Goal: Transaction & Acquisition: Subscribe to service/newsletter

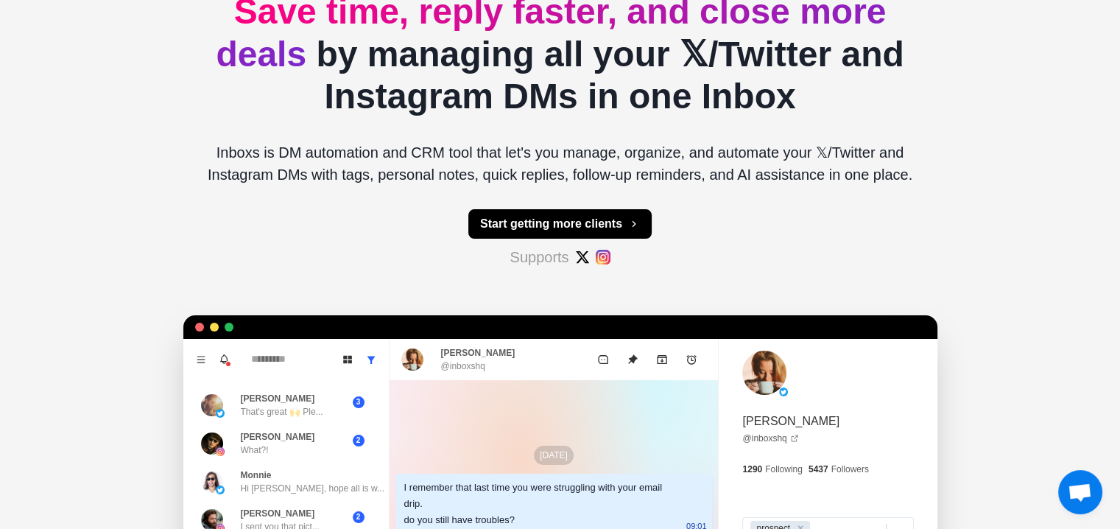
type textarea "*"
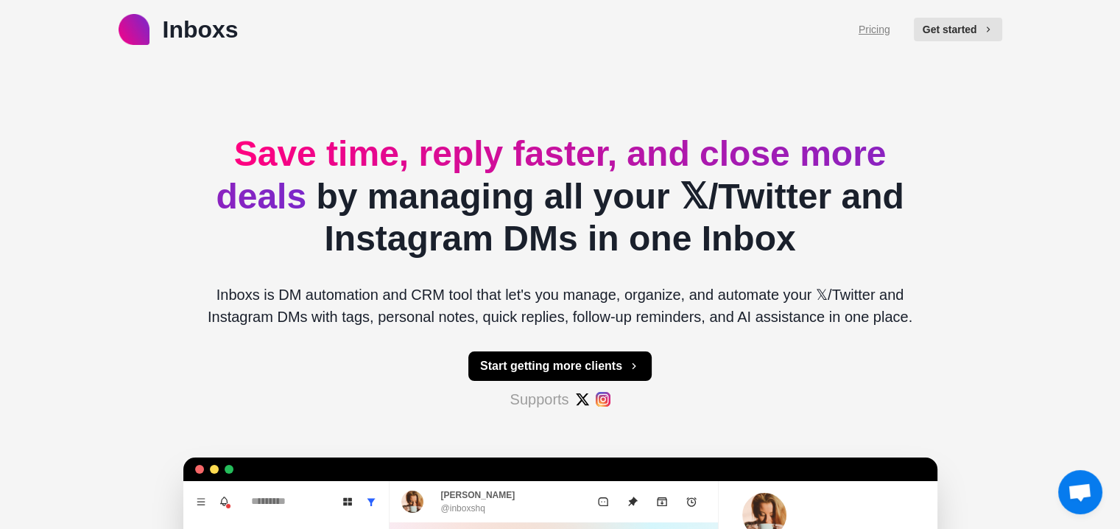
click at [888, 34] on link "Pricing" at bounding box center [875, 29] width 32 height 15
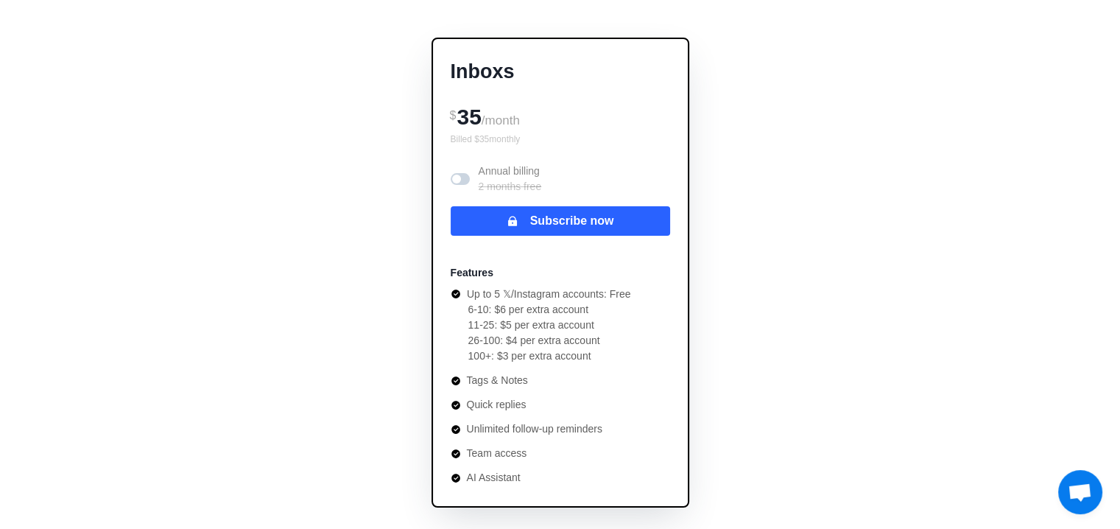
scroll to position [147, 0]
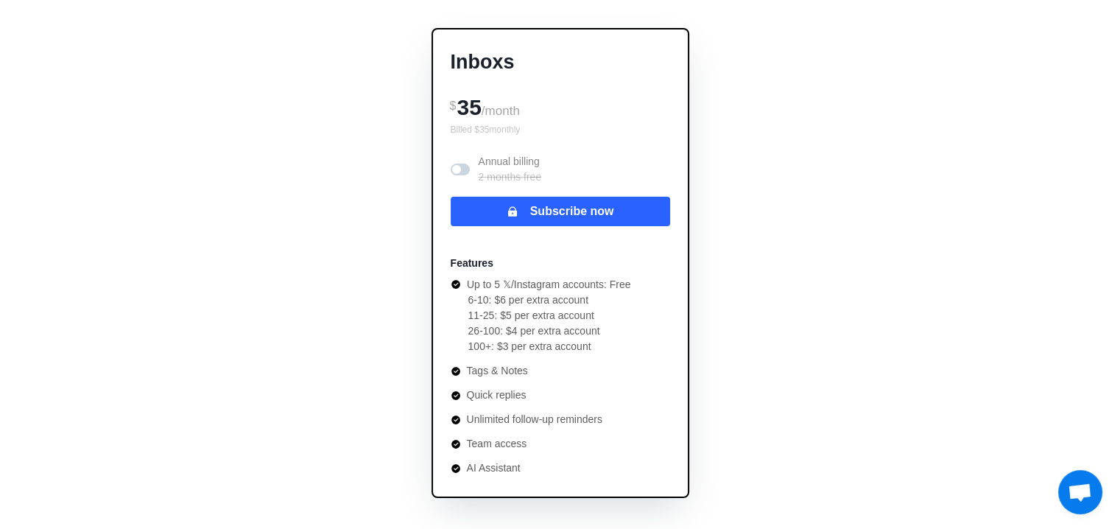
click at [464, 169] on span at bounding box center [460, 170] width 19 height 12
click at [463, 169] on span at bounding box center [464, 169] width 9 height 9
click at [463, 169] on span at bounding box center [460, 170] width 19 height 12
click at [467, 172] on span at bounding box center [460, 170] width 19 height 12
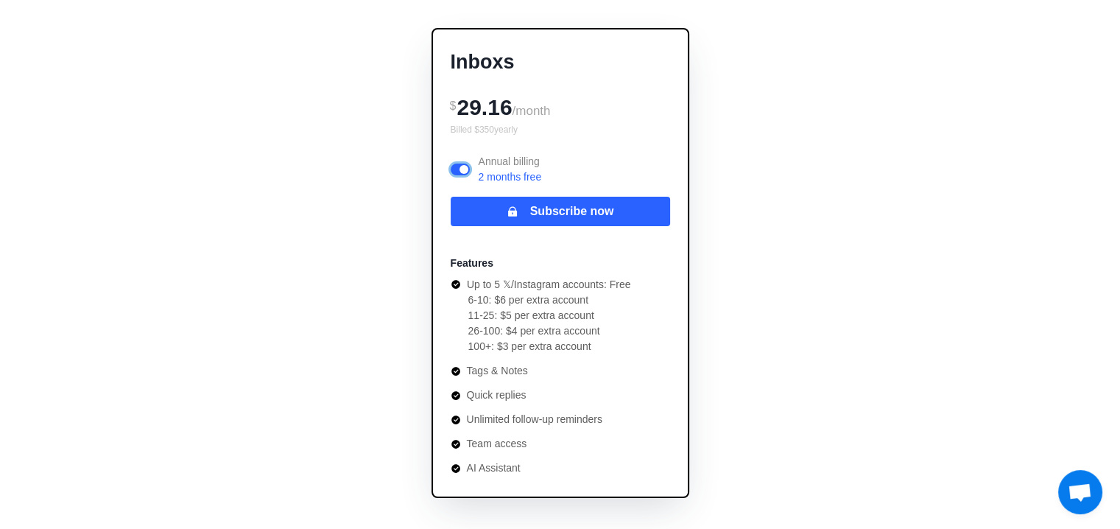
click at [467, 172] on span at bounding box center [460, 170] width 19 height 12
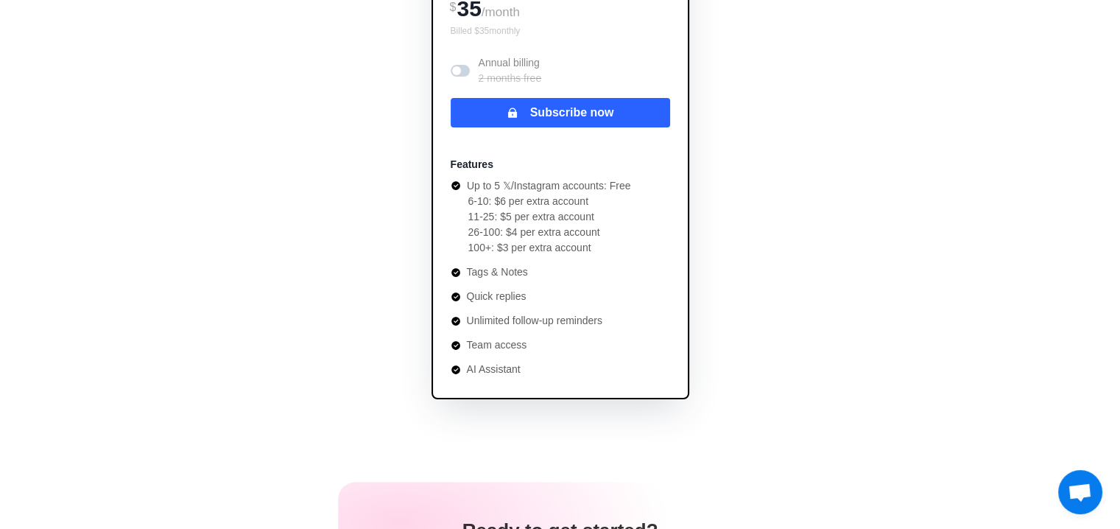
drag, startPoint x: 418, startPoint y: 187, endPoint x: 419, endPoint y: 211, distance: 23.6
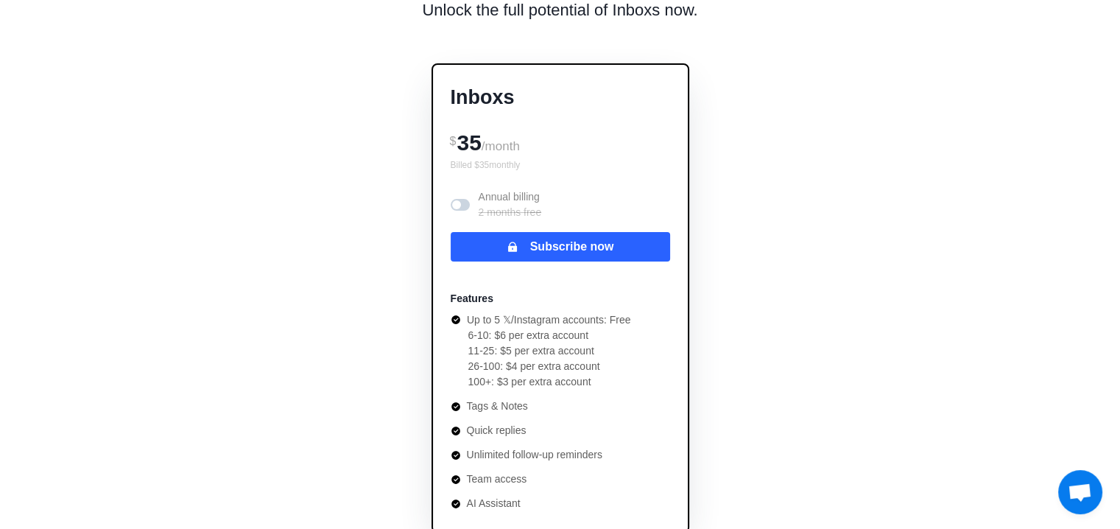
drag, startPoint x: 419, startPoint y: 211, endPoint x: 404, endPoint y: 169, distance: 43.8
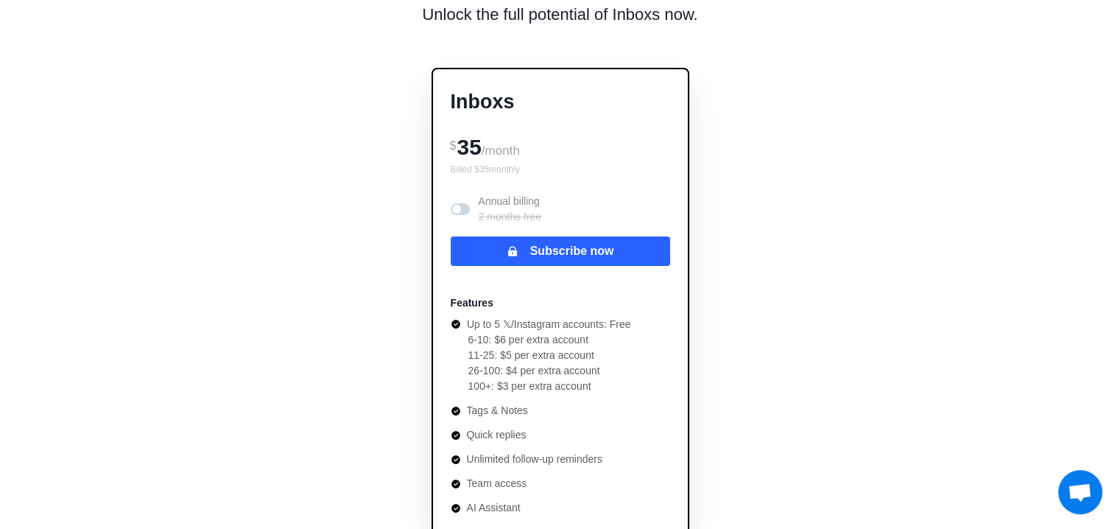
click at [465, 213] on span at bounding box center [460, 209] width 19 height 12
click at [460, 208] on span at bounding box center [464, 209] width 9 height 9
click at [460, 208] on span at bounding box center [460, 209] width 19 height 12
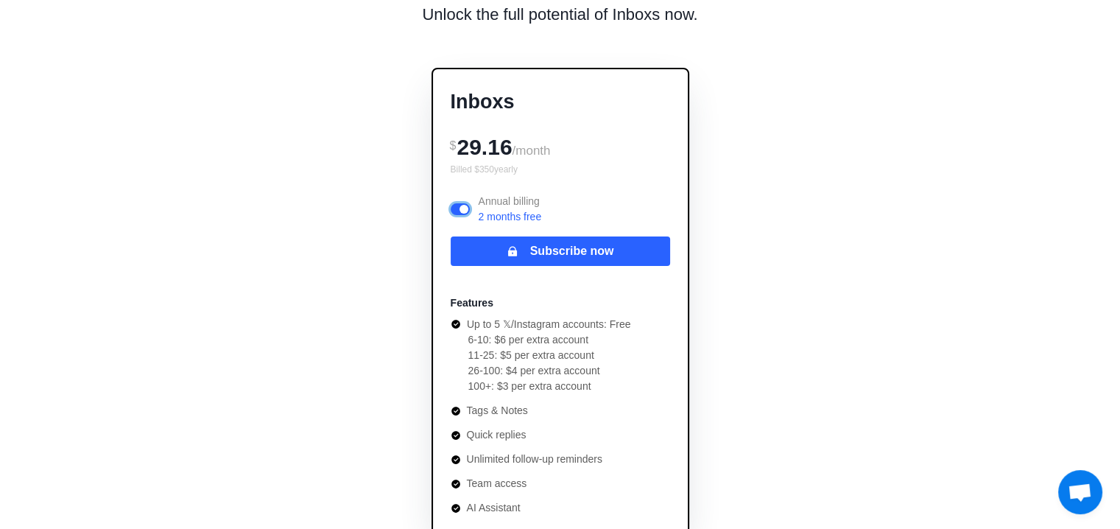
click at [460, 208] on span at bounding box center [464, 209] width 9 height 9
click at [460, 208] on span at bounding box center [460, 209] width 19 height 12
click at [460, 208] on span at bounding box center [464, 209] width 9 height 9
click at [460, 208] on span at bounding box center [460, 209] width 19 height 12
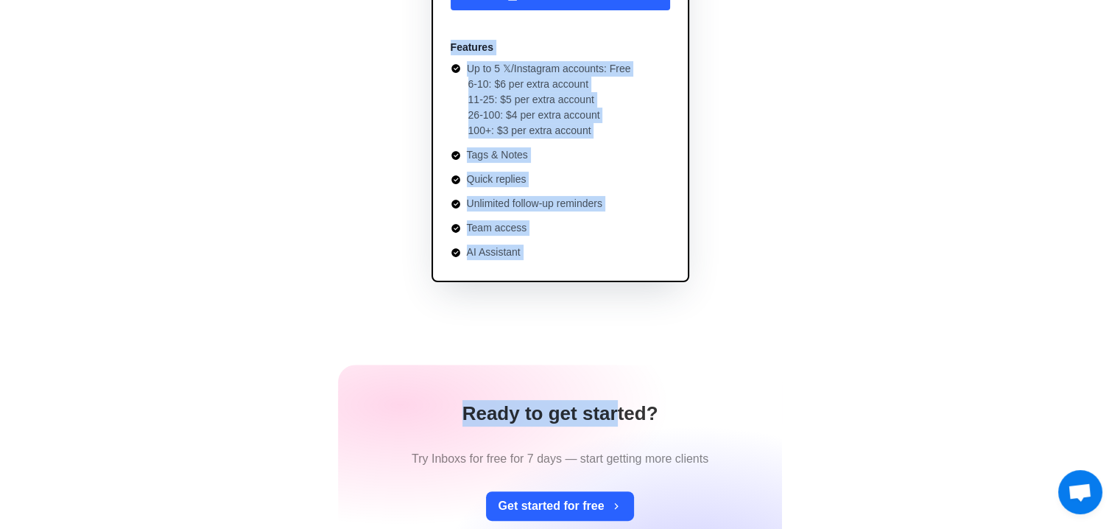
scroll to position [402, 0]
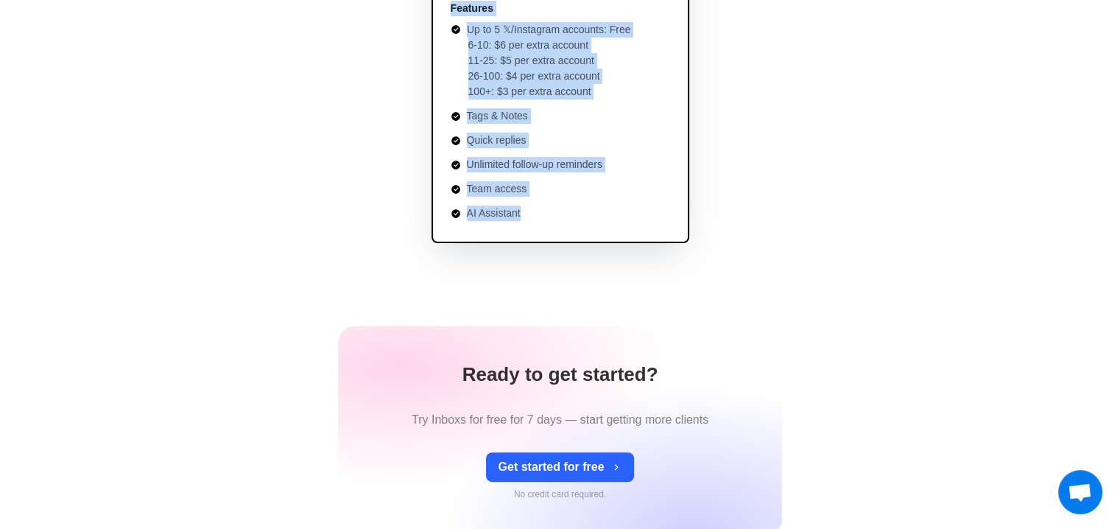
drag, startPoint x: 443, startPoint y: 136, endPoint x: 575, endPoint y: 210, distance: 151.0
click at [575, 210] on div "Inboxs $ 29.16 /month Billed $ 350 yearly Annual billing 2 months free Subscrib…" at bounding box center [561, 8] width 258 height 470
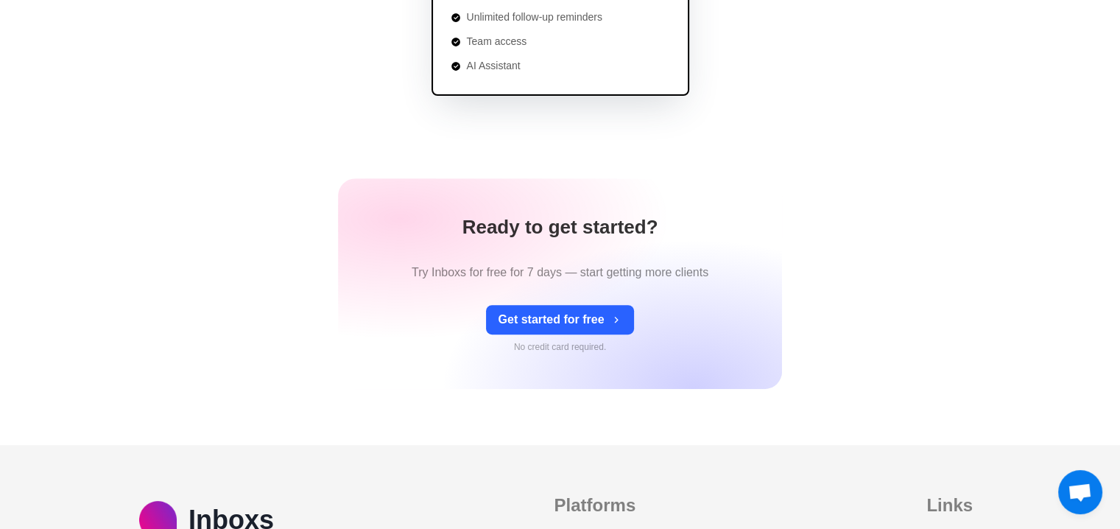
click at [706, 315] on div "Ready to get started? Try Inboxs for free for 7 days — start getting more clien…" at bounding box center [560, 283] width 444 height 211
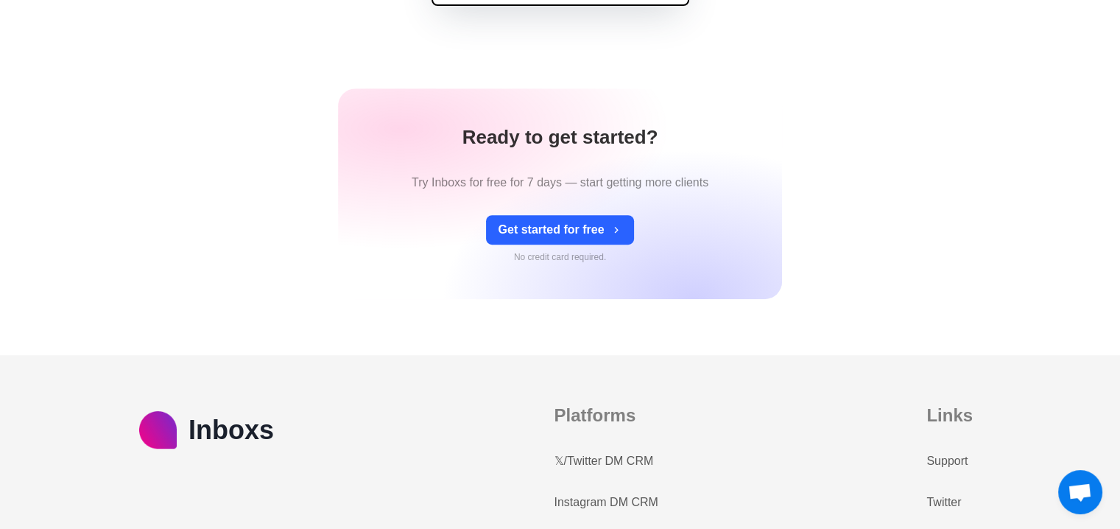
scroll to position [597, 0]
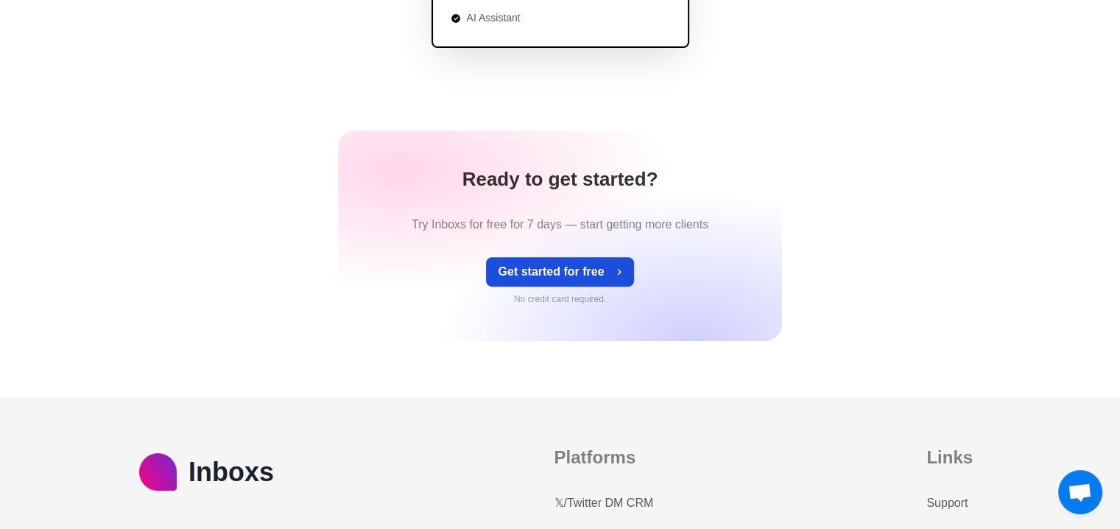
click at [600, 278] on button "Get started for free" at bounding box center [559, 271] width 147 height 29
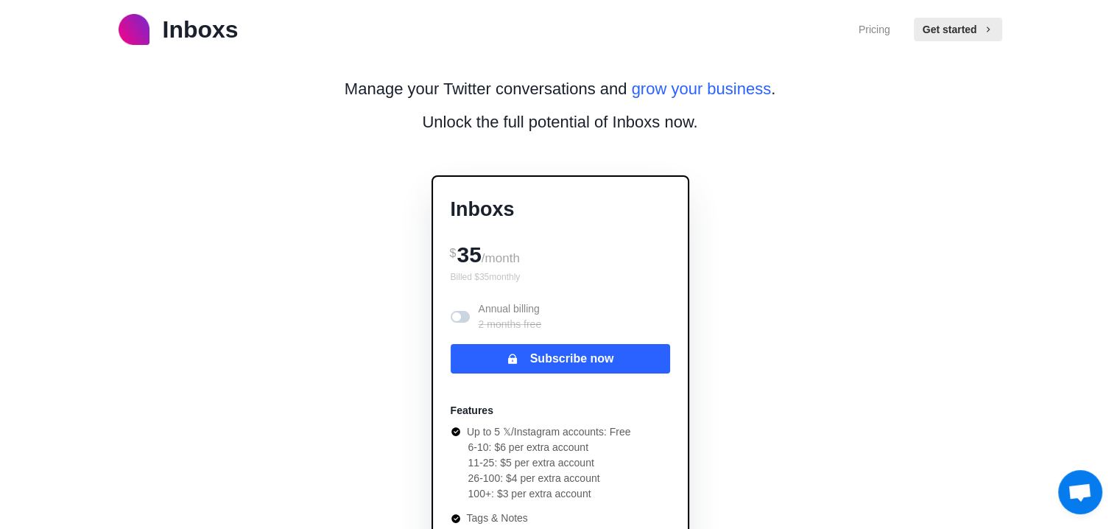
click at [182, 33] on p "Inboxs" at bounding box center [201, 29] width 76 height 35
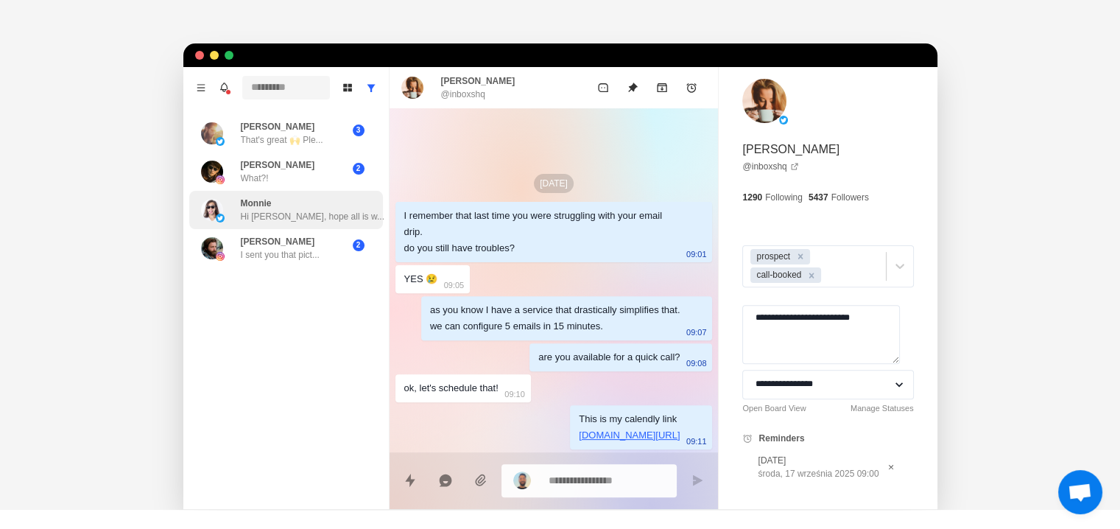
drag, startPoint x: 298, startPoint y: 191, endPoint x: 289, endPoint y: 245, distance: 55.1
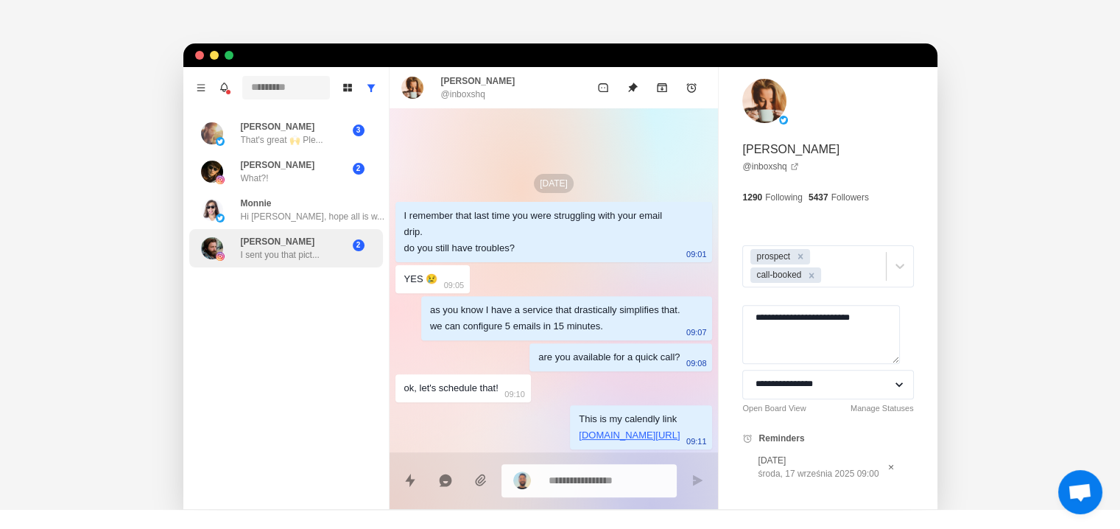
scroll to position [426, 0]
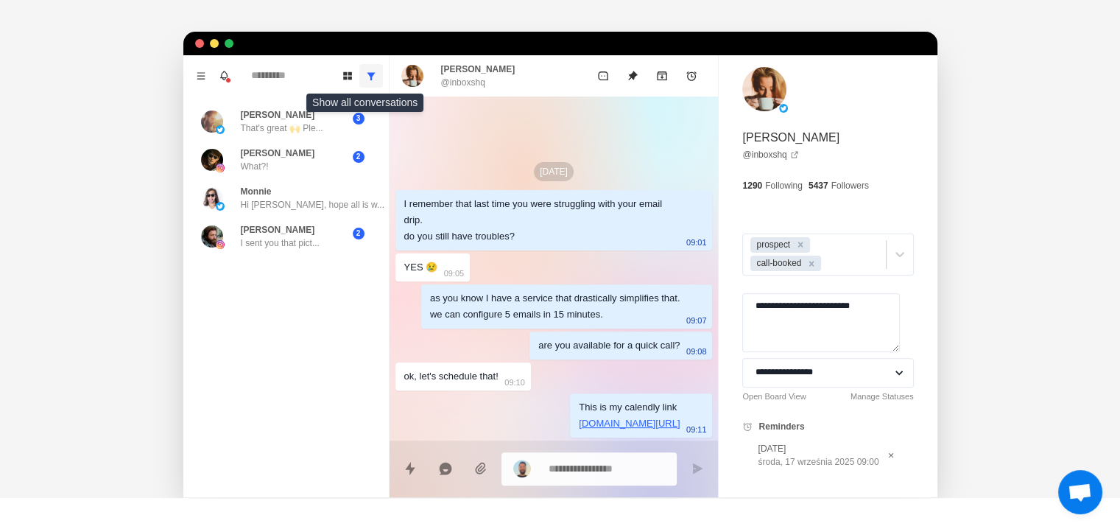
click at [370, 78] on button "Show all conversations" at bounding box center [371, 76] width 24 height 24
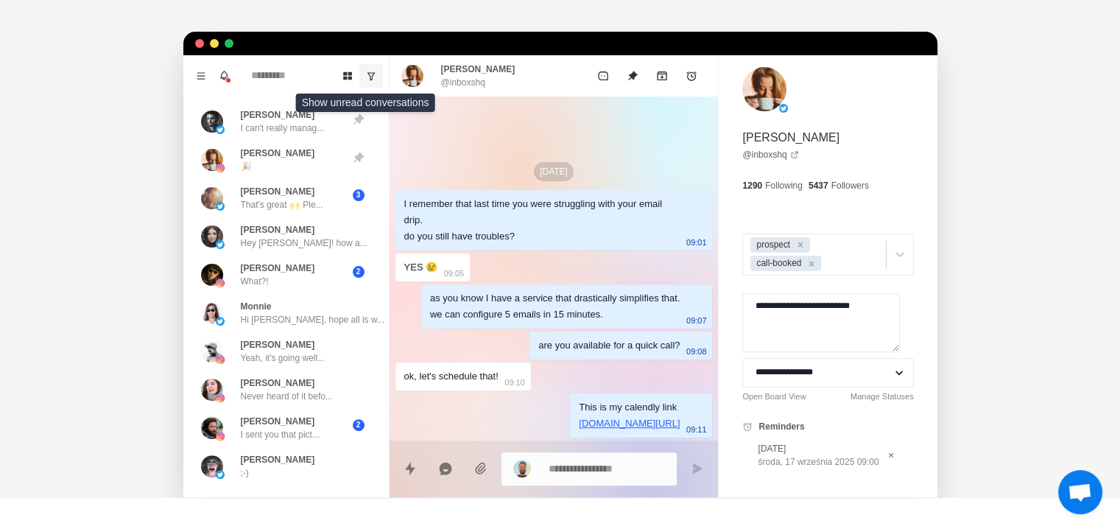
click at [359, 78] on button "Show unread conversations" at bounding box center [371, 76] width 24 height 24
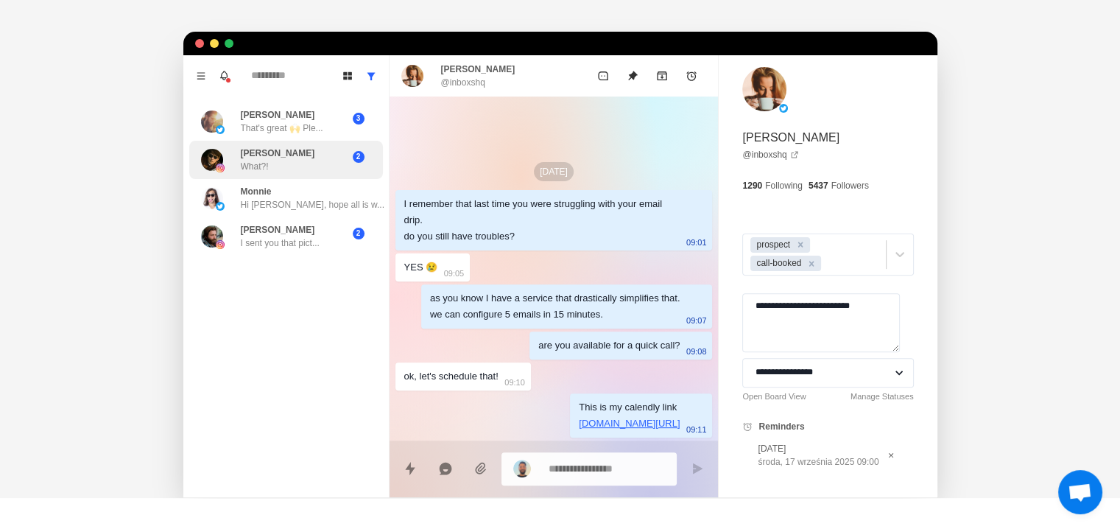
click at [259, 162] on p "What?!" at bounding box center [255, 166] width 28 height 13
click at [275, 166] on div "Kim What?!" at bounding box center [270, 160] width 139 height 27
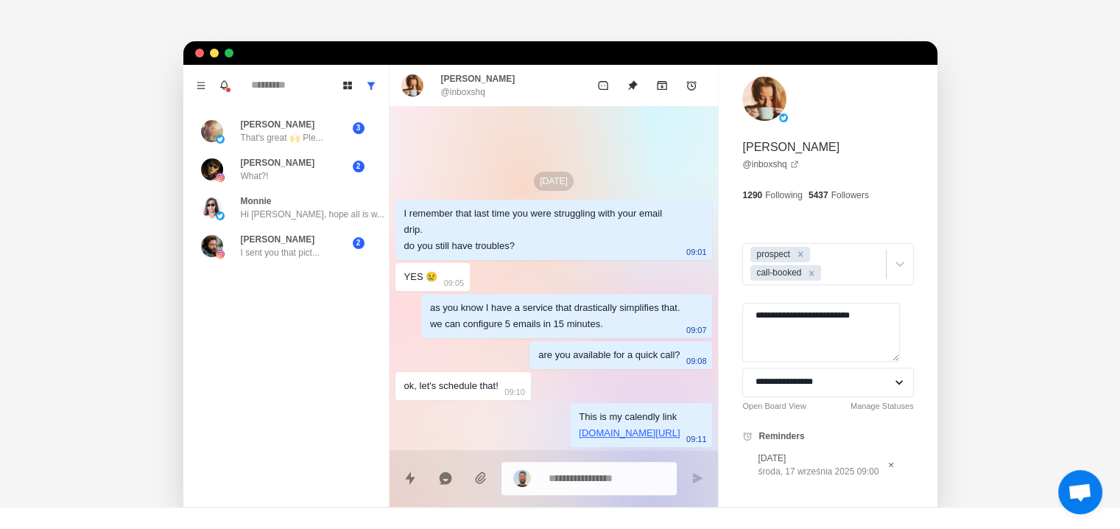
drag, startPoint x: 538, startPoint y: 276, endPoint x: 538, endPoint y: 249, distance: 27.3
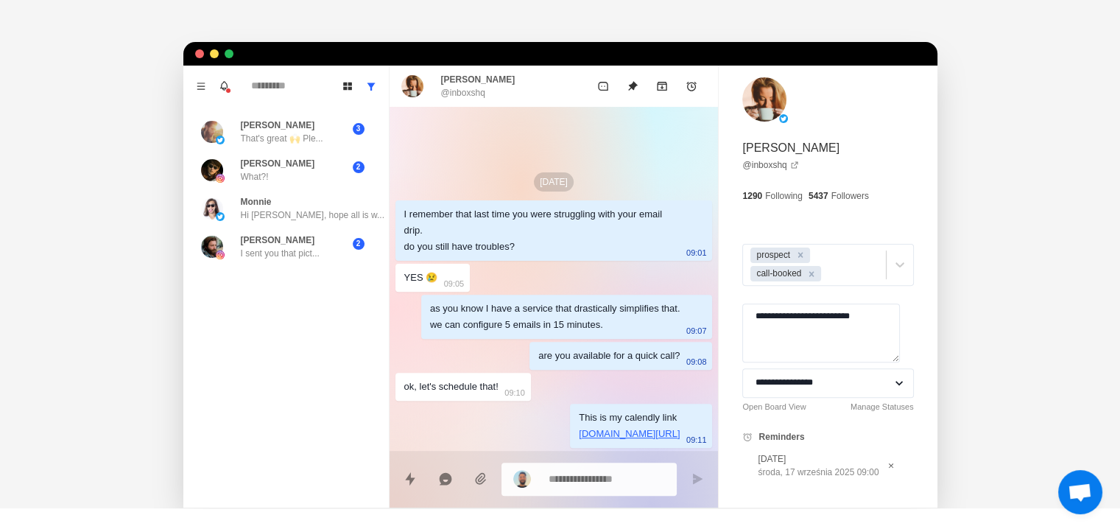
scroll to position [489, 0]
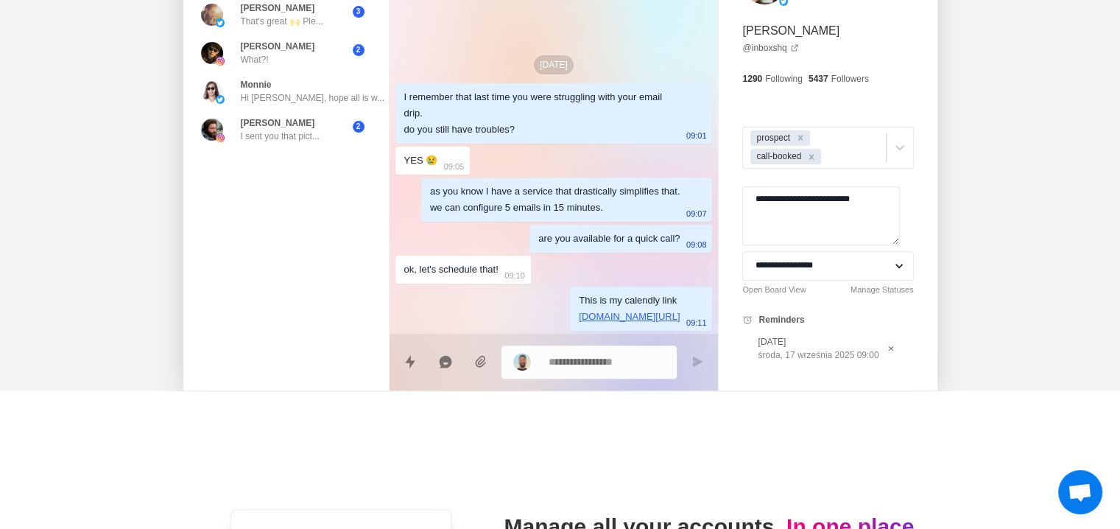
drag, startPoint x: 545, startPoint y: 205, endPoint x: 554, endPoint y: 226, distance: 22.4
click at [791, 258] on select "**********" at bounding box center [827, 264] width 171 height 29
click at [792, 259] on select "**********" at bounding box center [827, 264] width 171 height 29
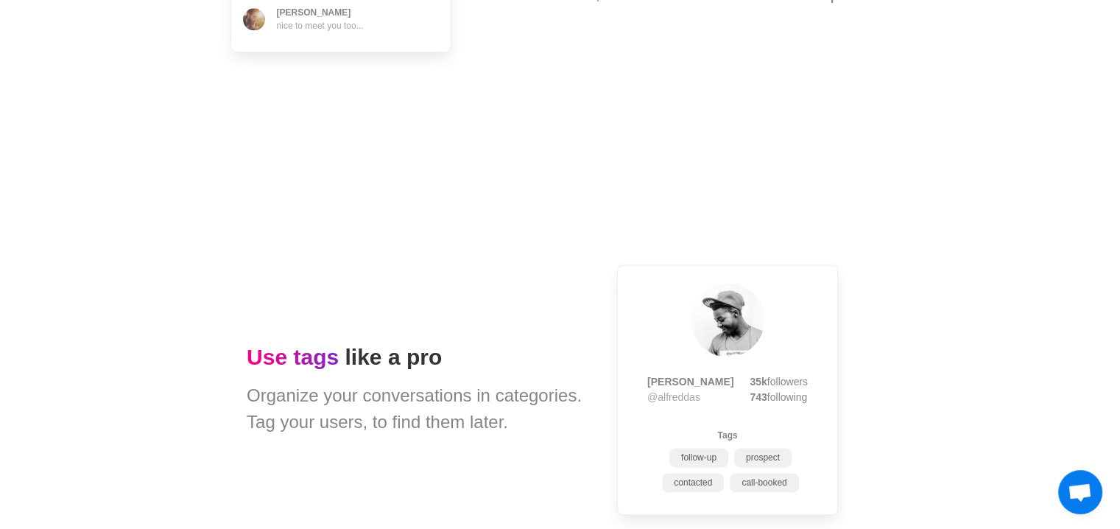
scroll to position [2154, 0]
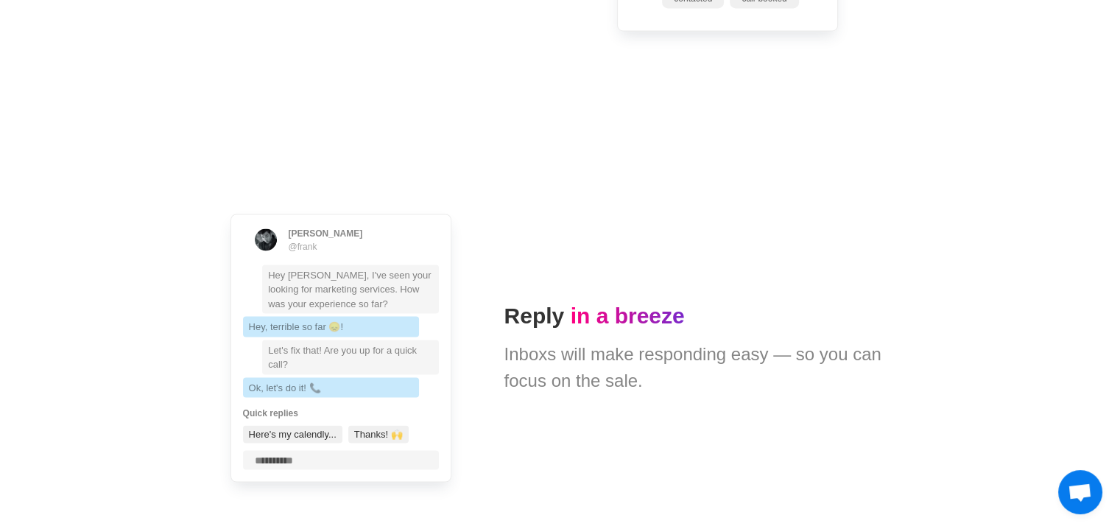
drag, startPoint x: 787, startPoint y: 307, endPoint x: 777, endPoint y: 395, distance: 88.3
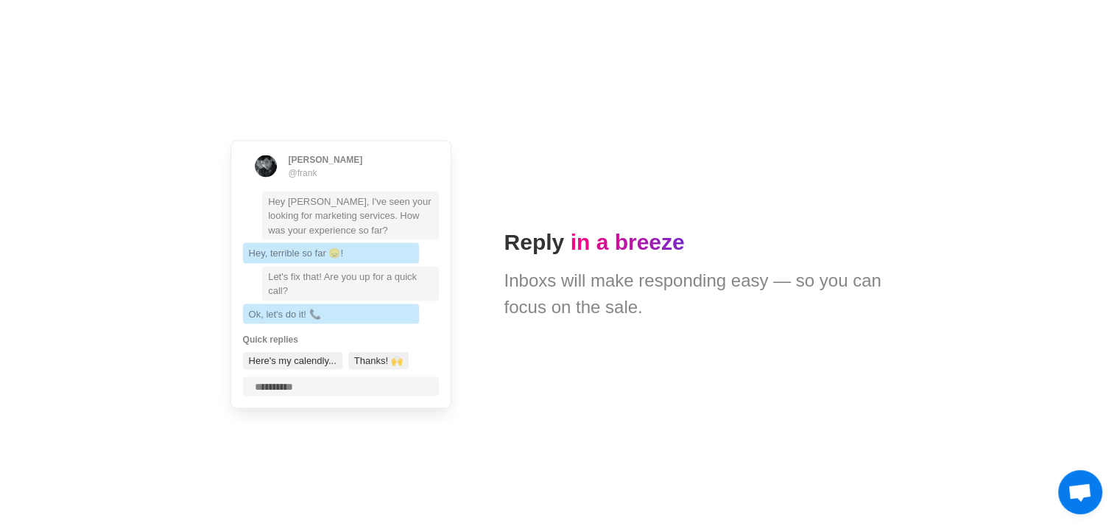
scroll to position [2712, 0]
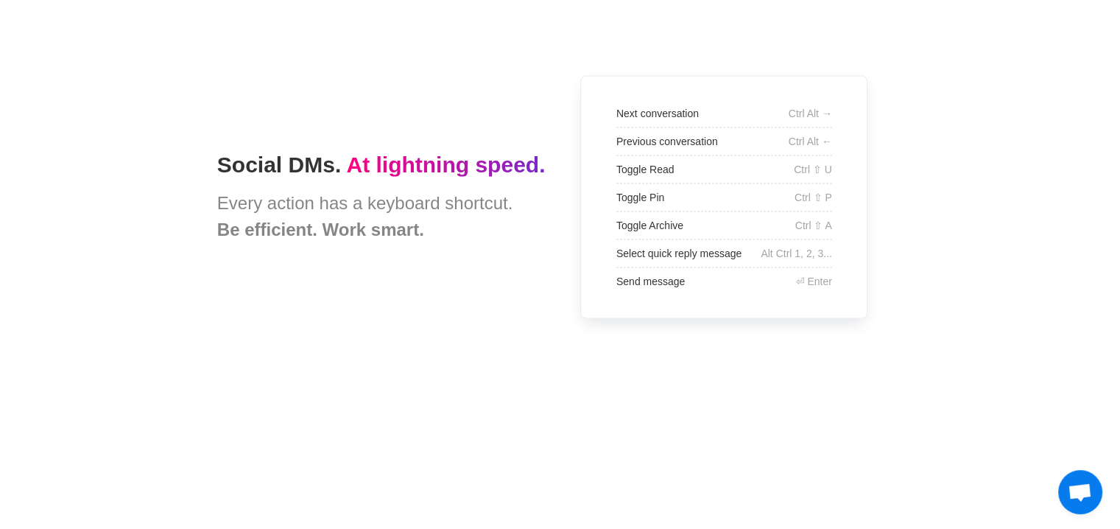
drag, startPoint x: 625, startPoint y: 303, endPoint x: 642, endPoint y: 362, distance: 61.1
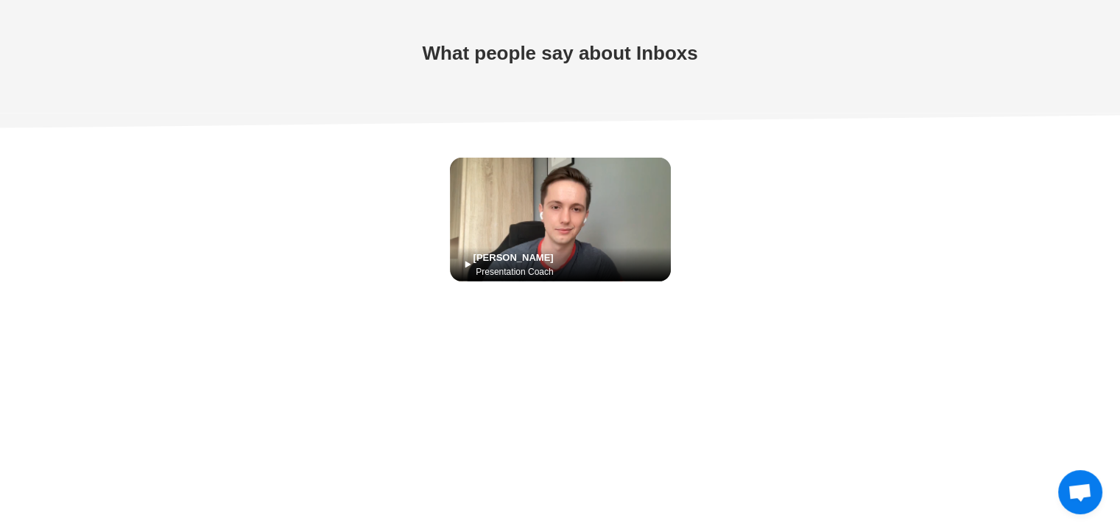
scroll to position [4511, 0]
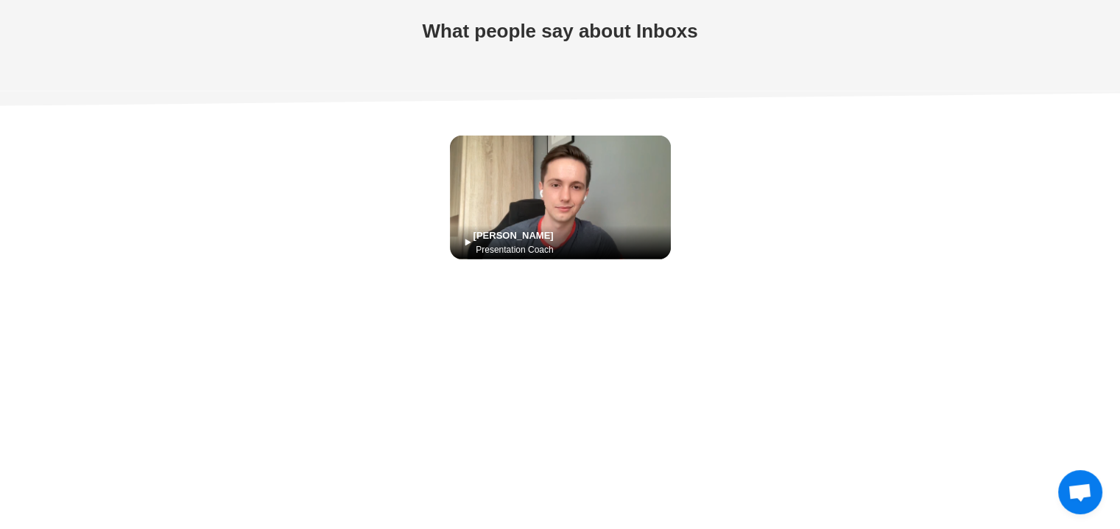
click at [568, 194] on img at bounding box center [560, 198] width 221 height 124
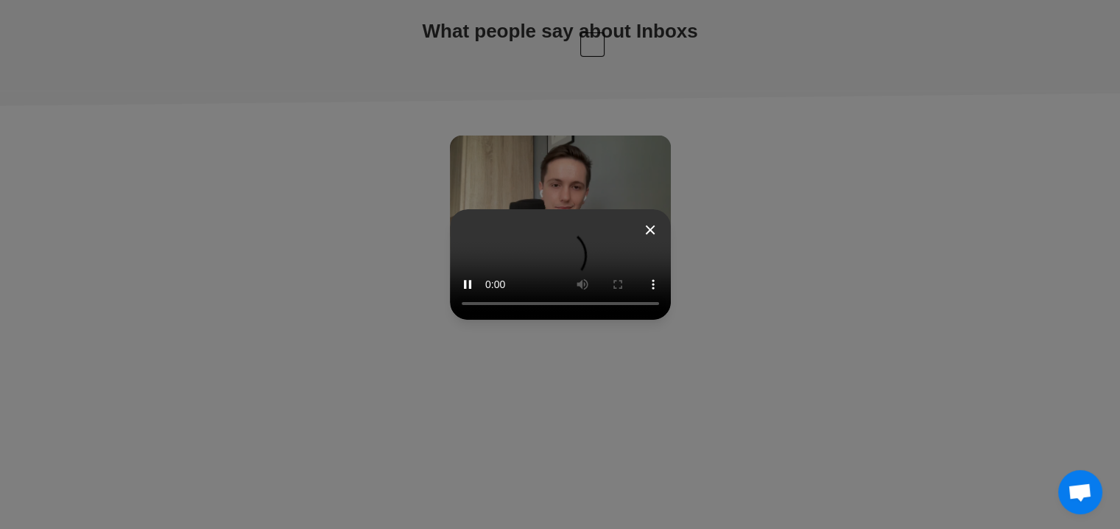
click at [659, 221] on icon at bounding box center [651, 230] width 18 height 18
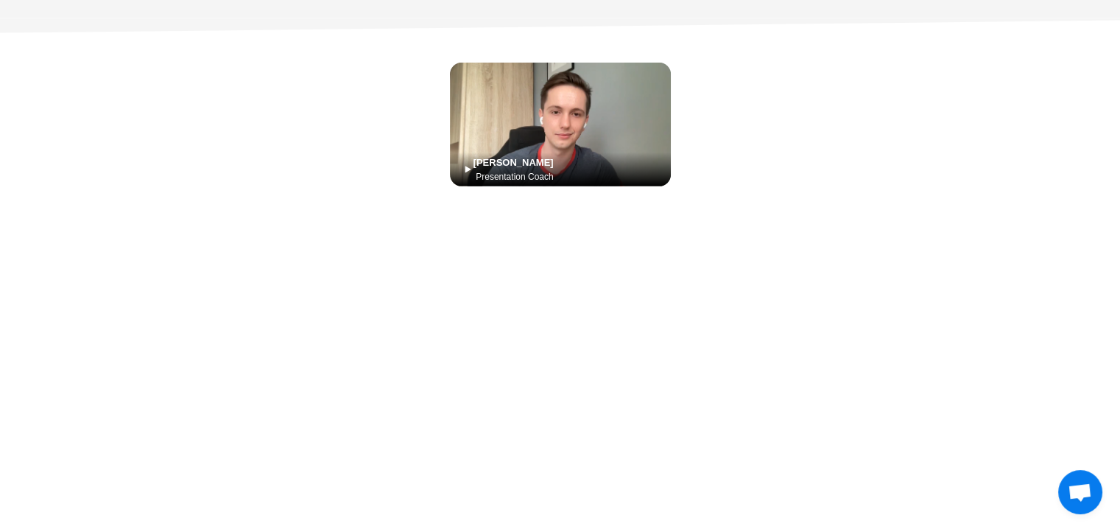
type textarea "*"
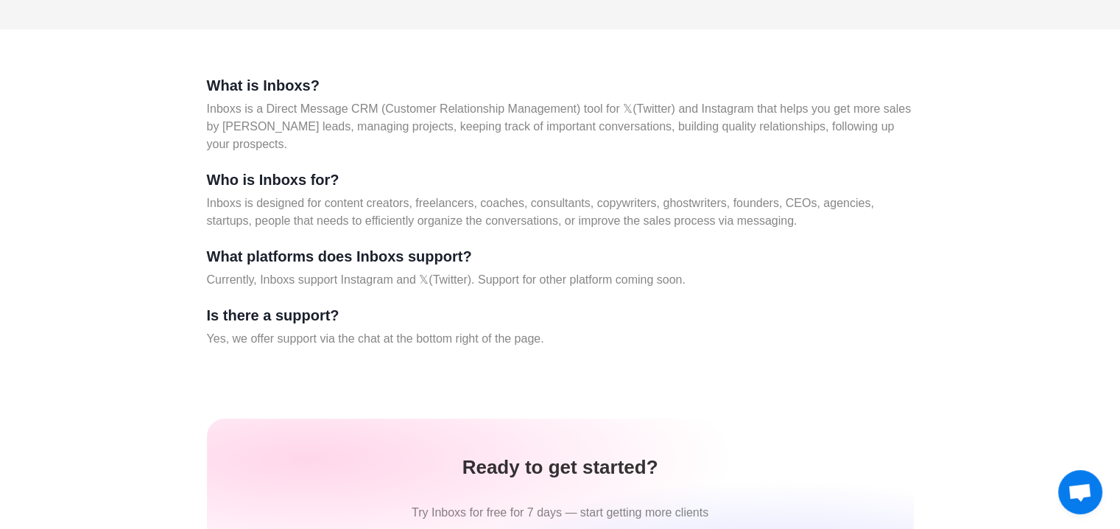
scroll to position [6187, 0]
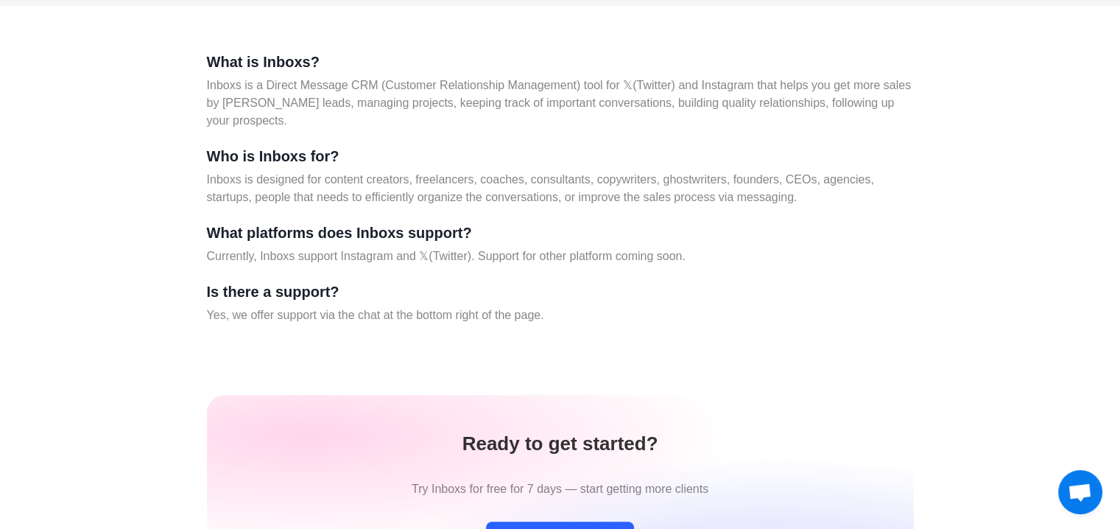
drag, startPoint x: 826, startPoint y: 92, endPoint x: 823, endPoint y: 150, distance: 58.2
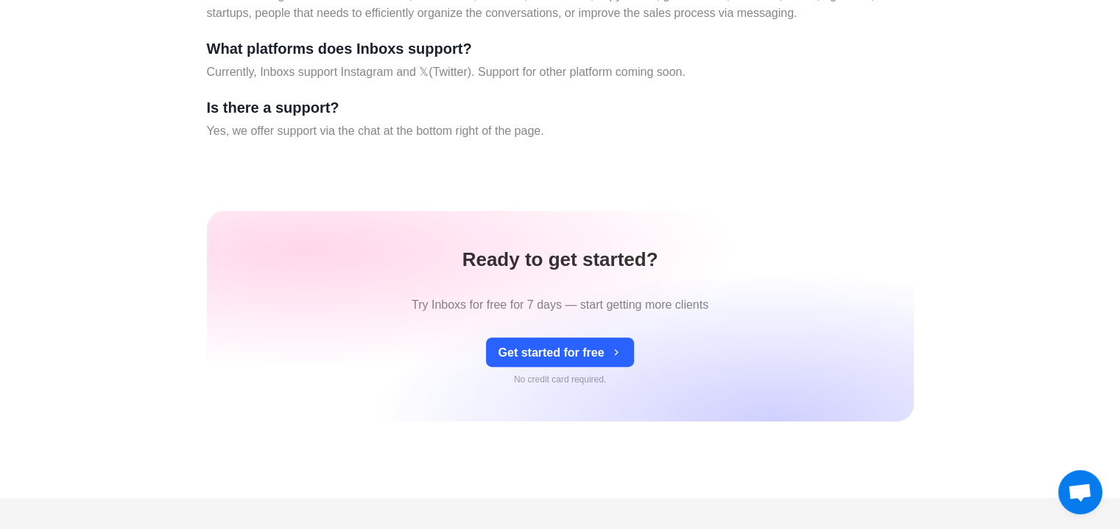
scroll to position [6620, 0]
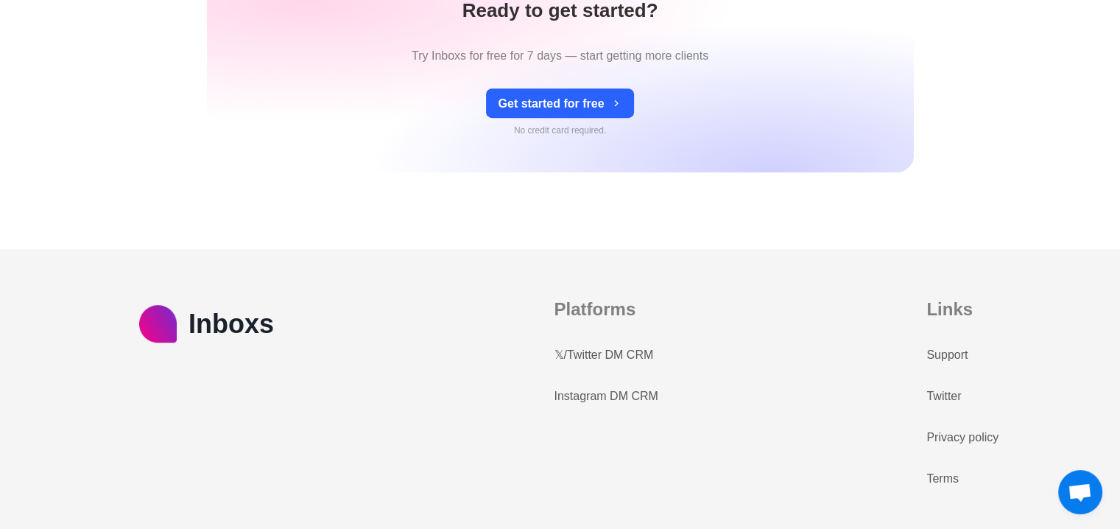
drag, startPoint x: 756, startPoint y: 127, endPoint x: 772, endPoint y: 284, distance: 156.9
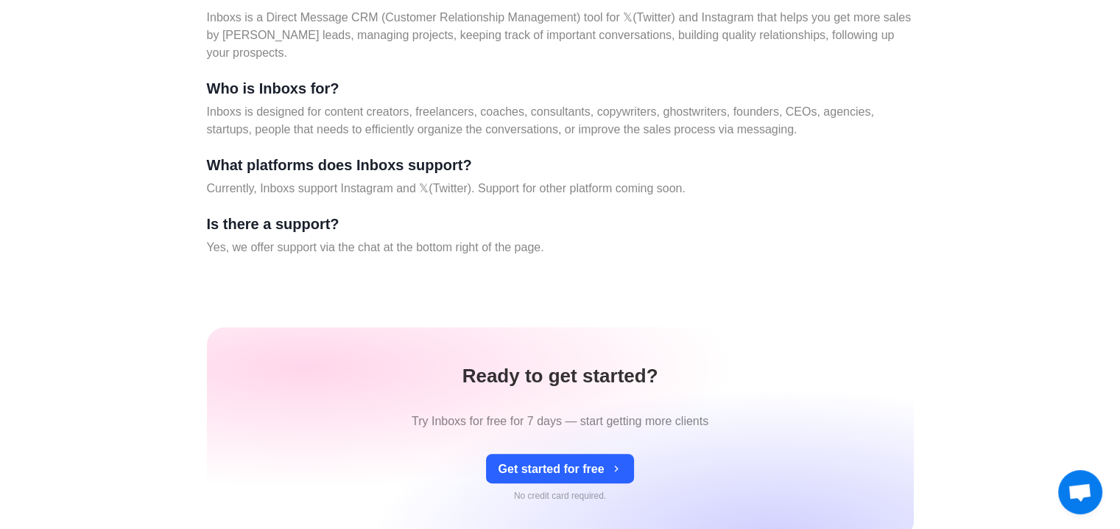
scroll to position [6252, 0]
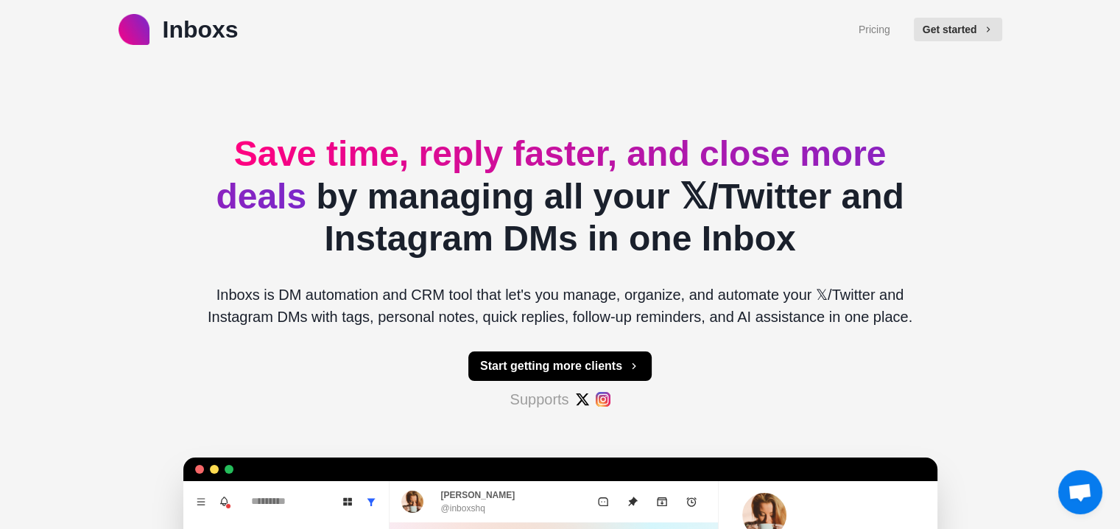
type textarea "*"
